Goal: Find specific page/section: Find specific page/section

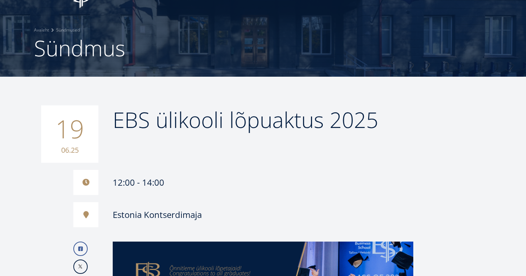
scroll to position [41, 0]
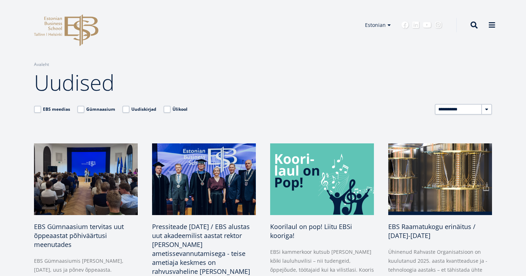
click at [67, 21] on icon at bounding box center [81, 30] width 34 height 32
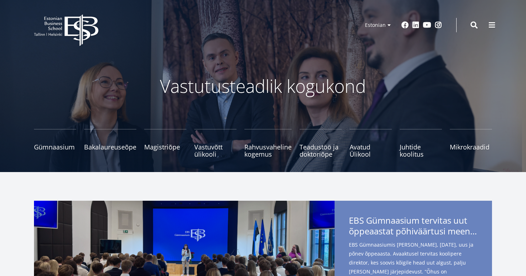
click at [486, 17] on div "EBS Logo Created with Sketch. Kasutaja konto menüü Admin Estonian Estonian Engl…" at bounding box center [262, 24] width 515 height 21
click at [489, 24] on span at bounding box center [491, 24] width 7 height 7
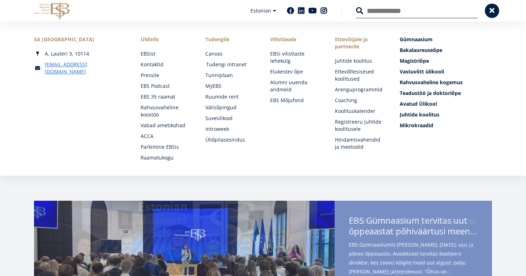
click at [218, 64] on link "Tudengi intranet" at bounding box center [231, 64] width 50 height 7
